Goal: Navigation & Orientation: Find specific page/section

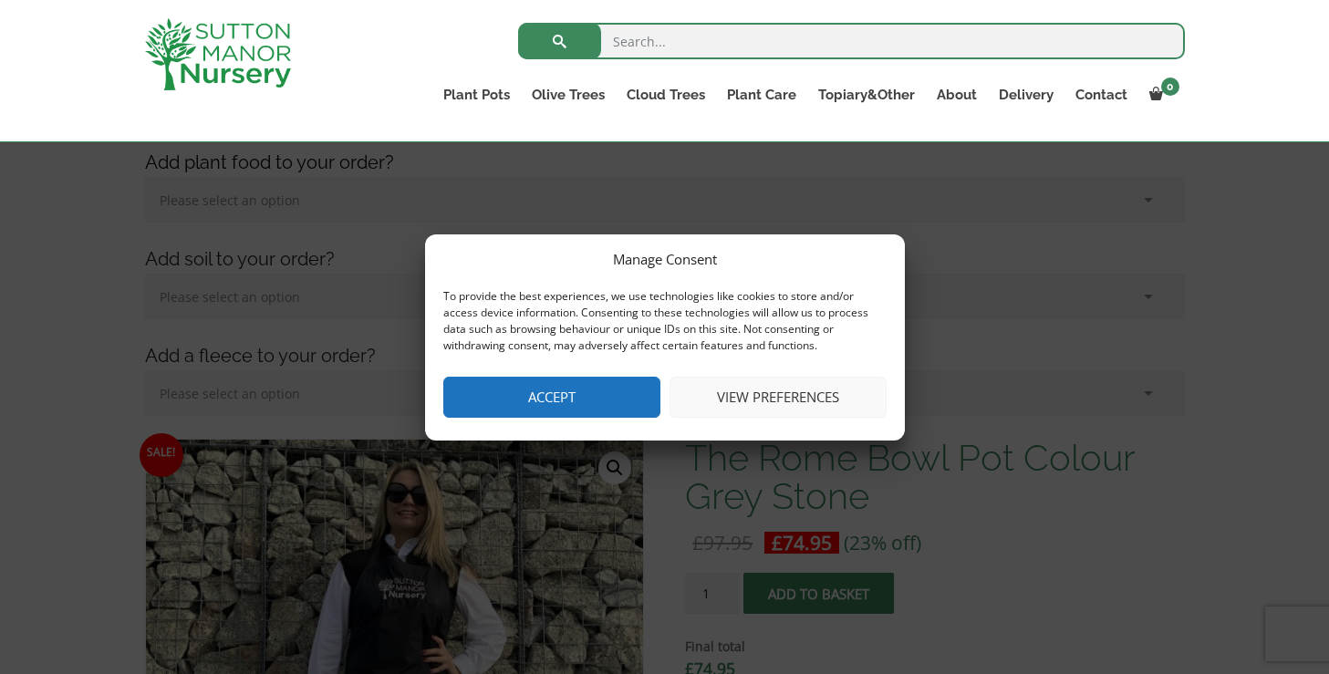
click at [579, 396] on button "Accept" at bounding box center [551, 397] width 217 height 41
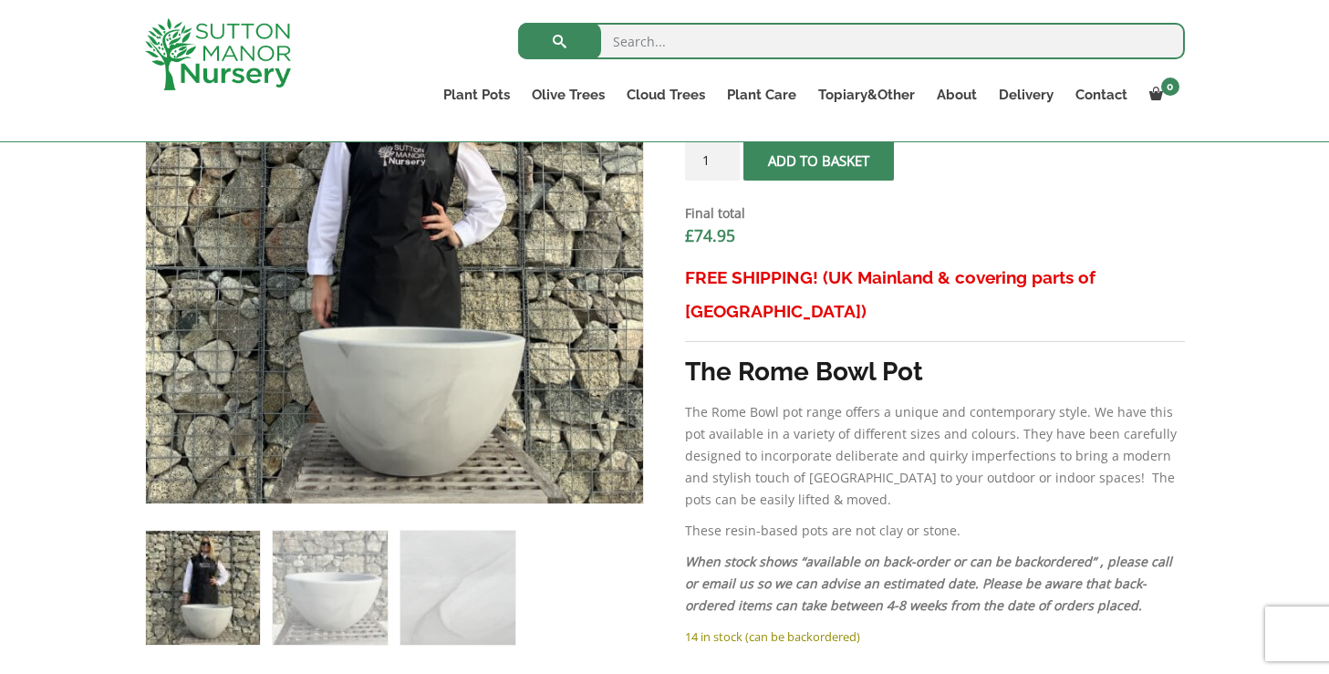
scroll to position [715, 0]
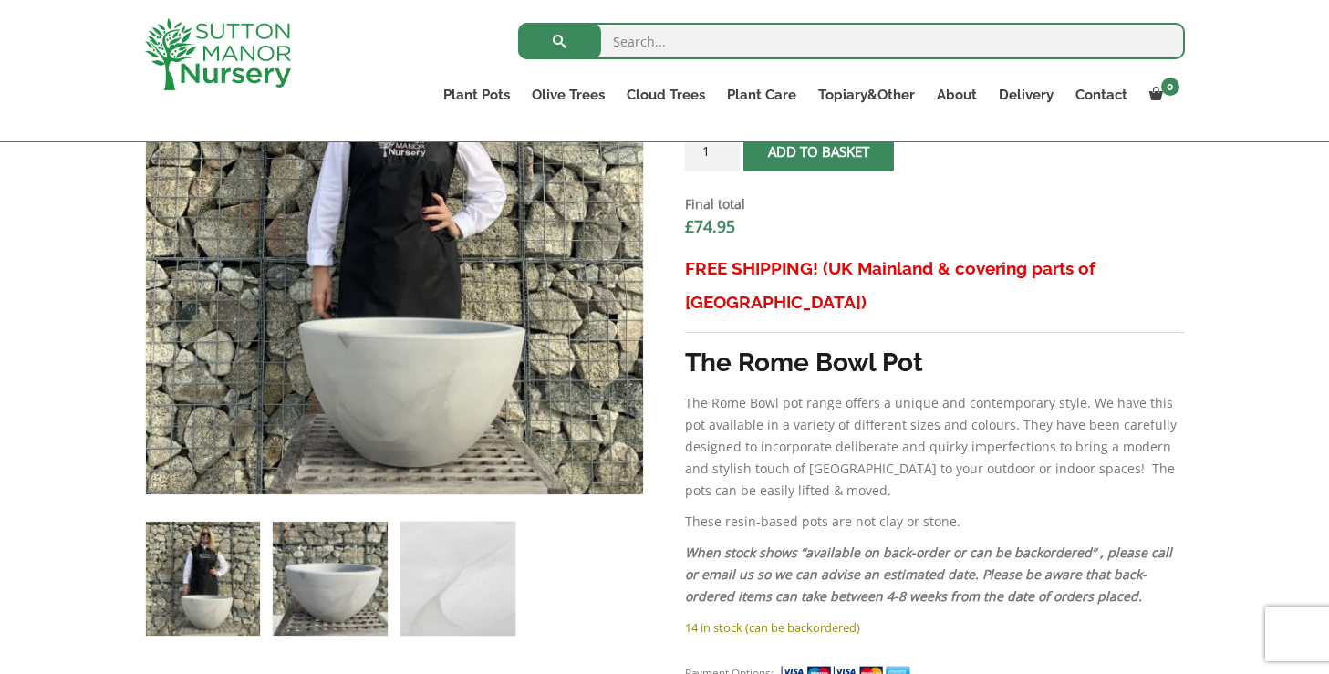
click at [337, 583] on img at bounding box center [330, 579] width 114 height 114
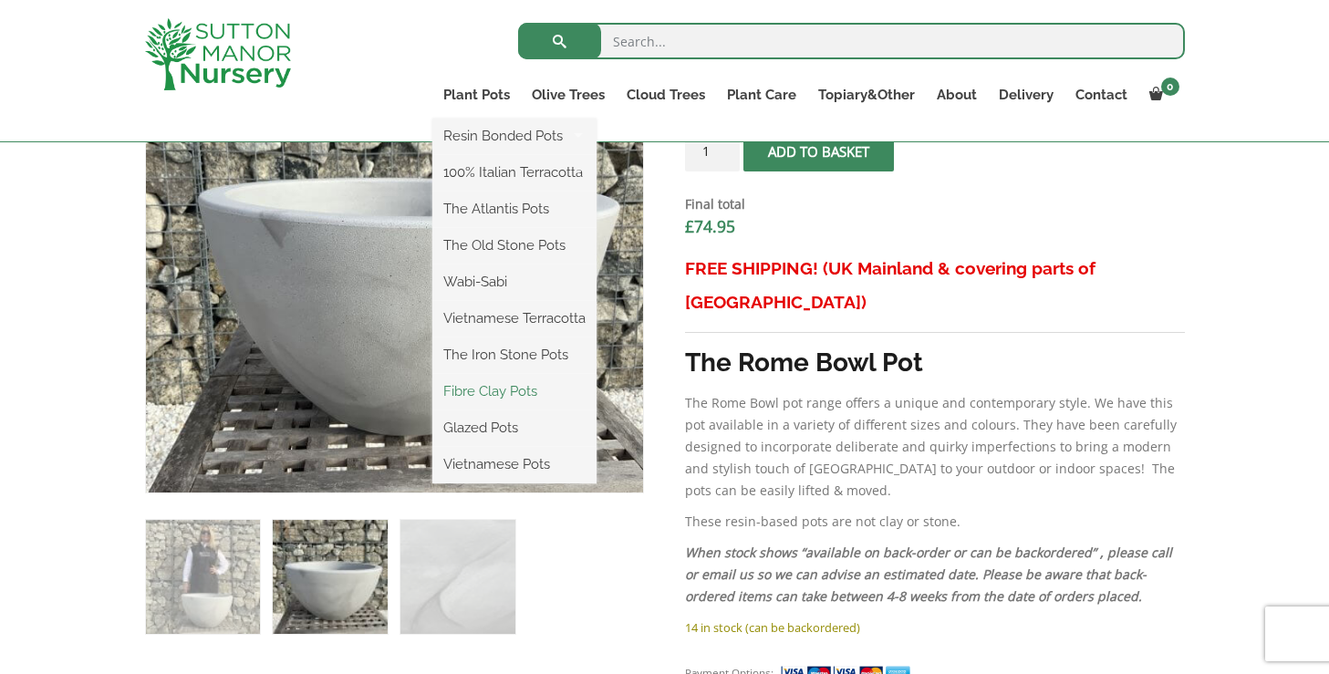
click at [504, 392] on link "Fibre Clay Pots" at bounding box center [514, 391] width 164 height 27
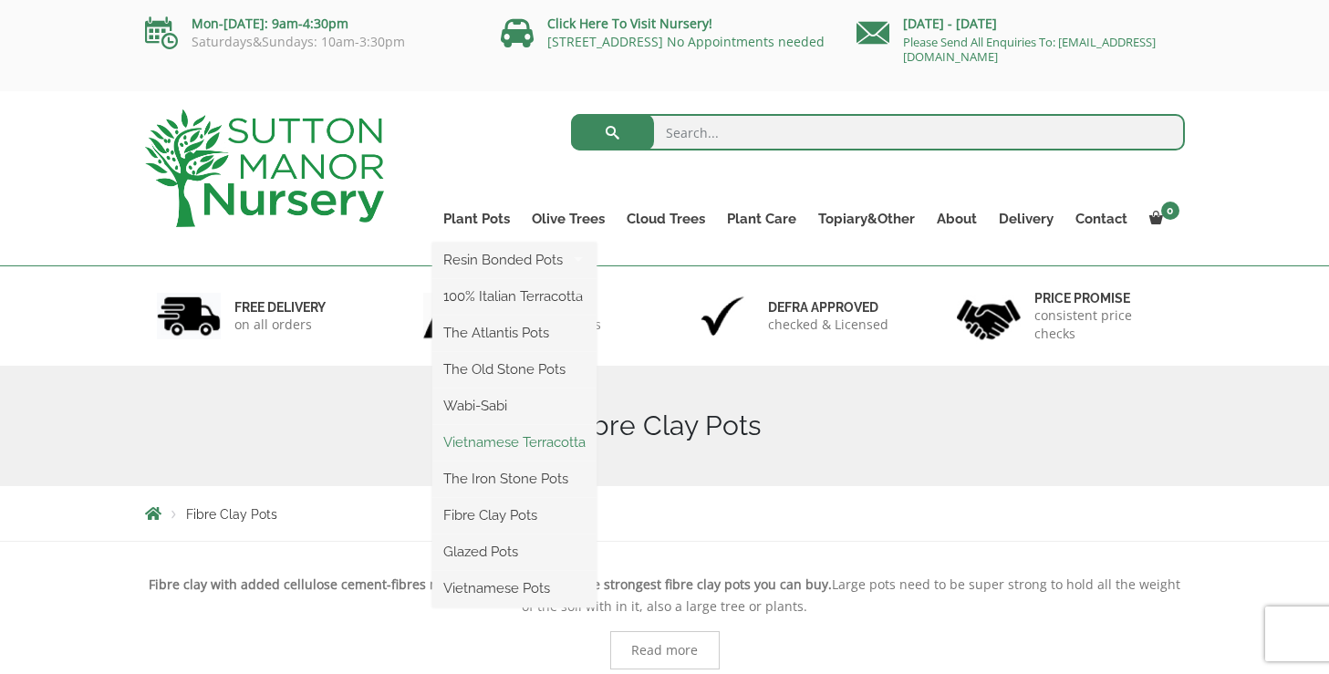
click at [492, 443] on link "Vietnamese Terracotta" at bounding box center [514, 442] width 164 height 27
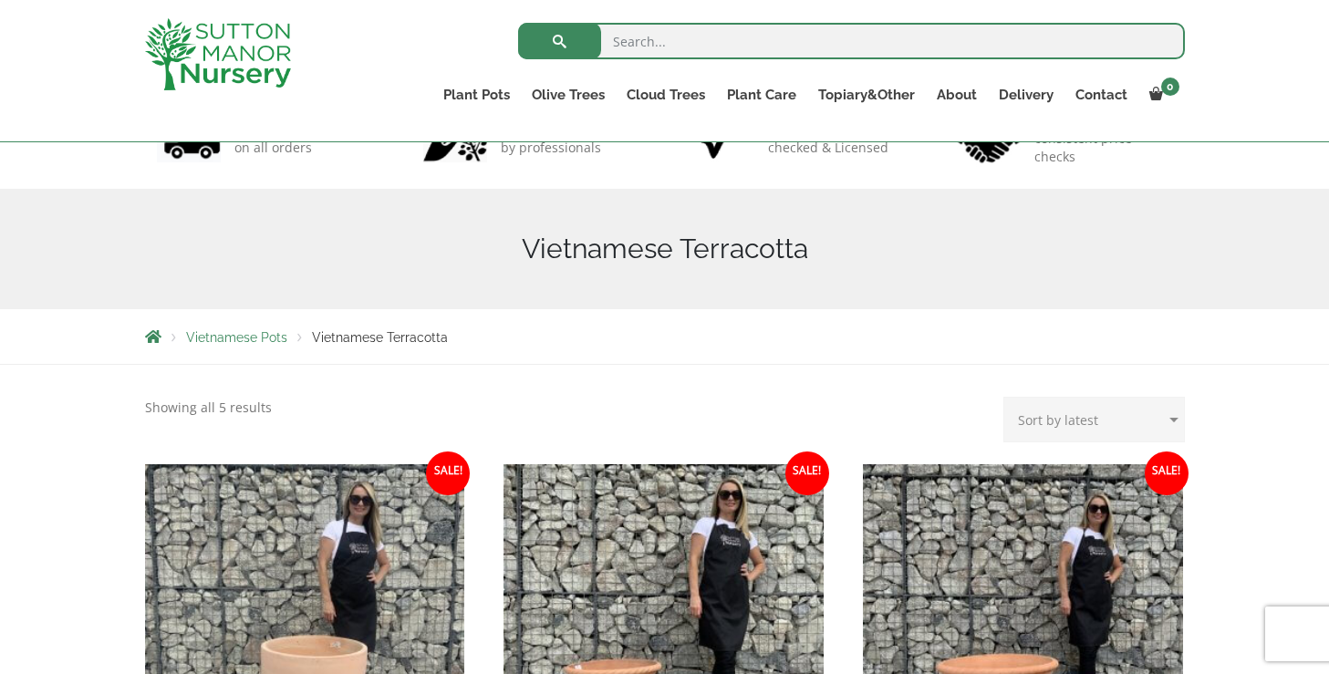
scroll to position [3, 0]
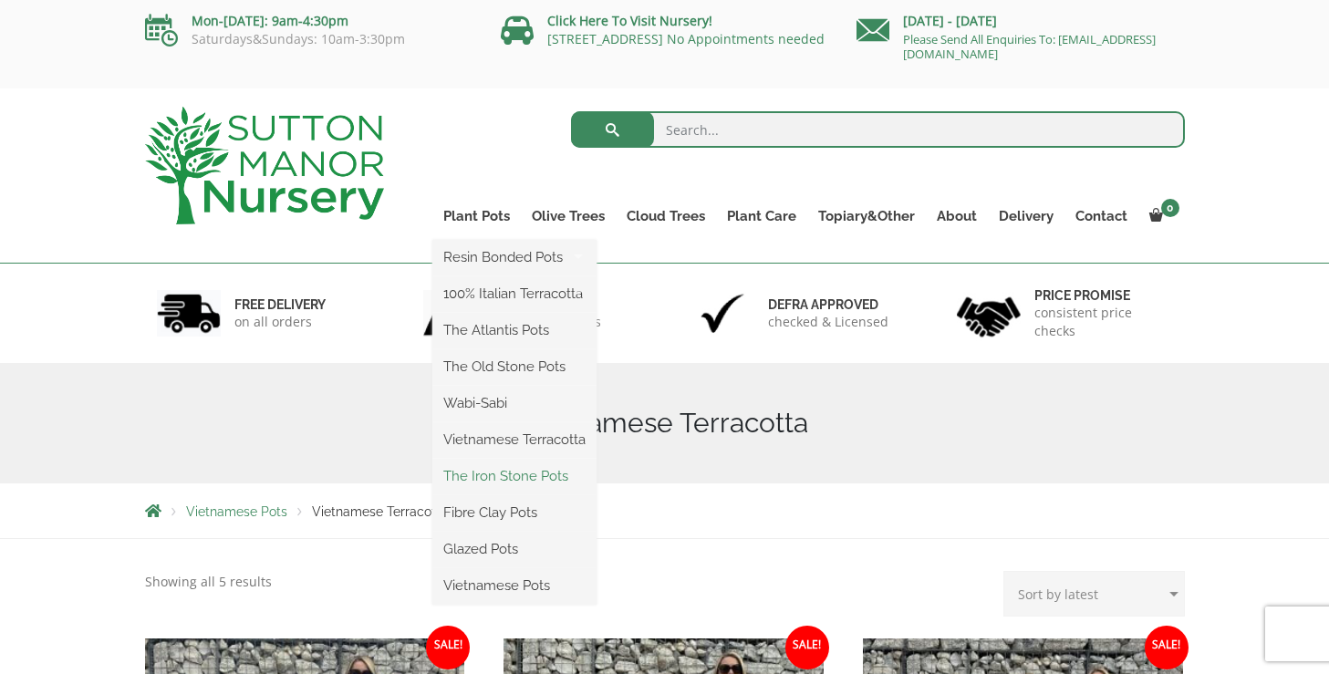
click at [498, 473] on link "The Iron Stone Pots" at bounding box center [514, 476] width 164 height 27
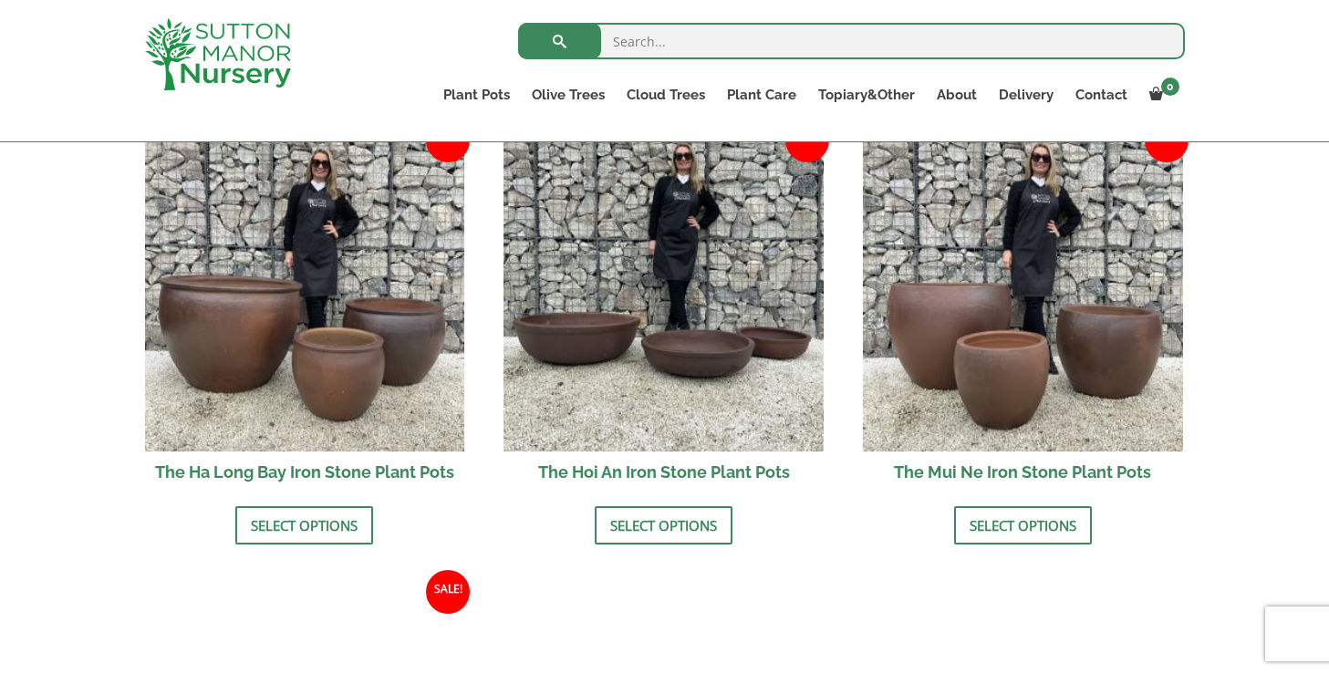
scroll to position [658, 0]
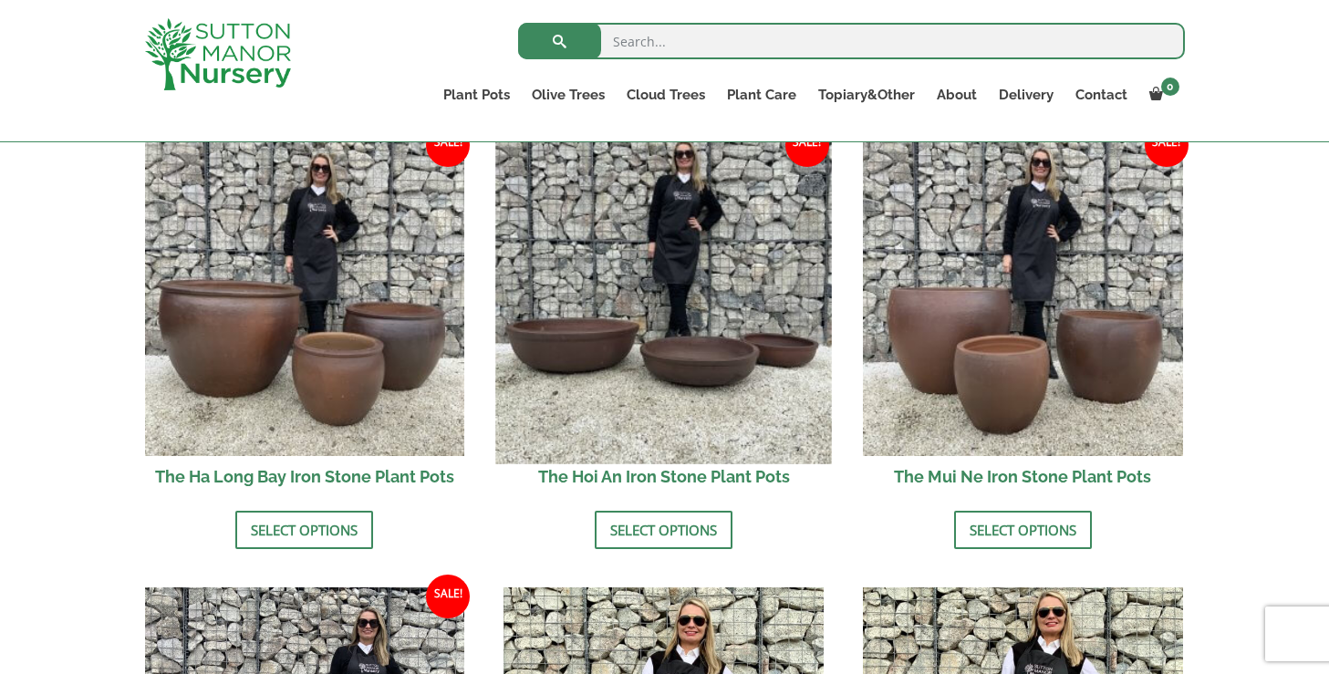
click at [693, 359] on img at bounding box center [664, 296] width 336 height 336
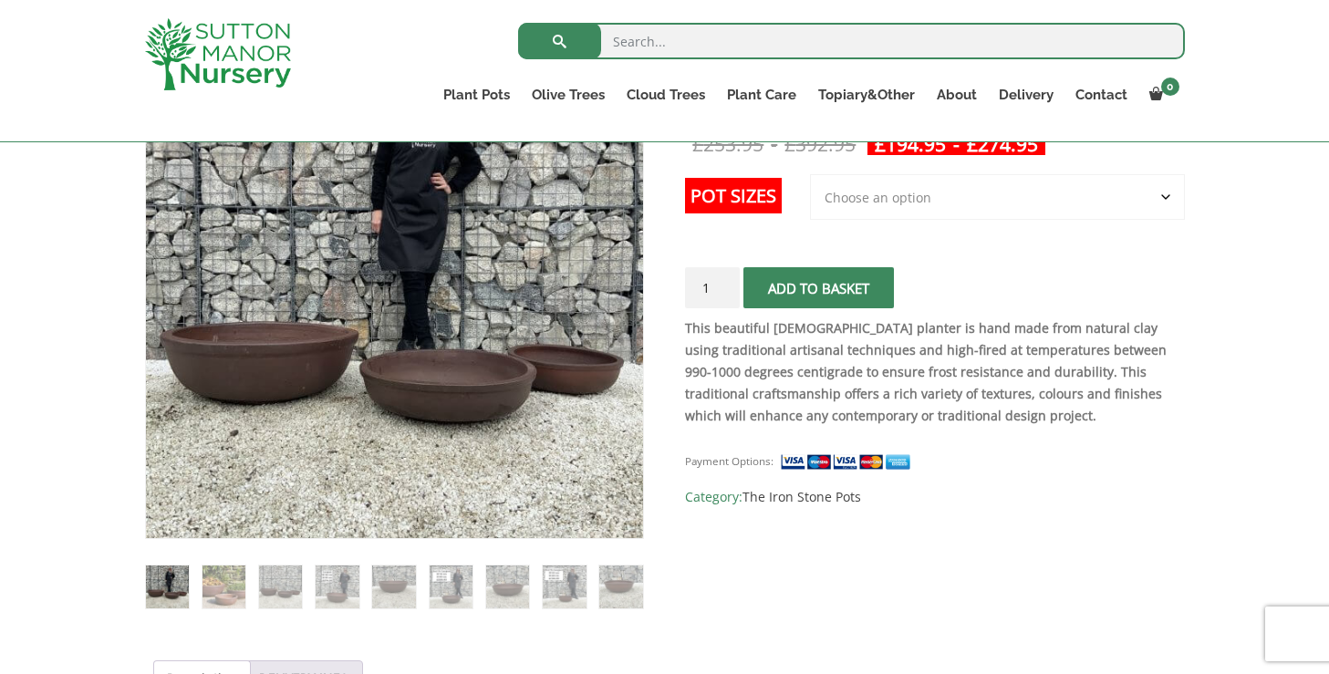
scroll to position [404, 0]
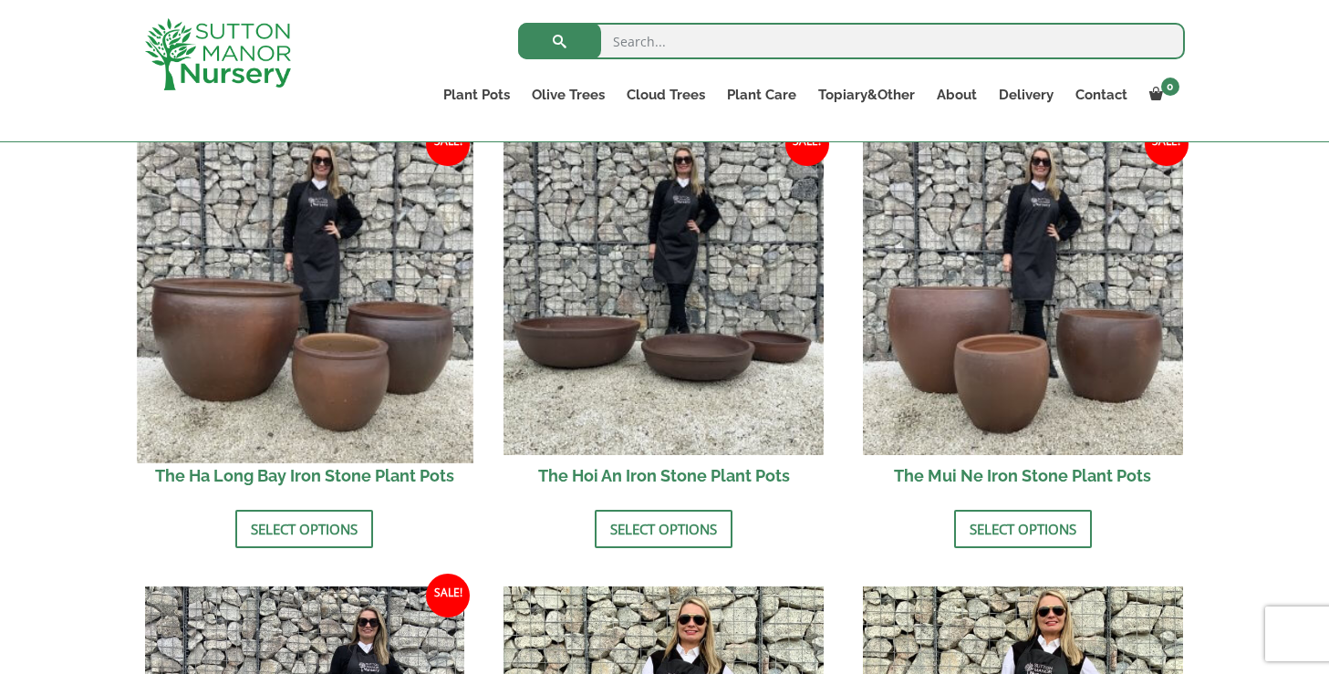
scroll to position [658, 0]
click at [306, 369] on img at bounding box center [305, 296] width 336 height 336
